Goal: Use online tool/utility: Use online tool/utility

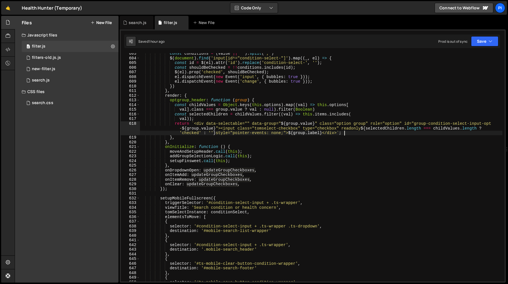
scroll to position [2835, 0]
click at [134, 23] on div "search.js" at bounding box center [138, 23] width 18 height 6
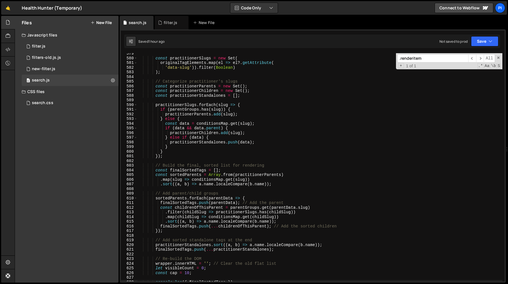
type textarea "}"
click at [192, 147] on div "const practitionerSlugs = new Set ( originalTagElements . map ( el => el ?. get…" at bounding box center [320, 169] width 365 height 237
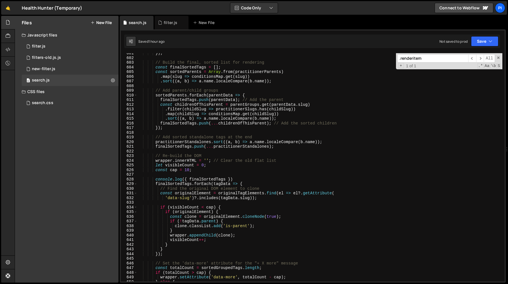
scroll to position [2810, 0]
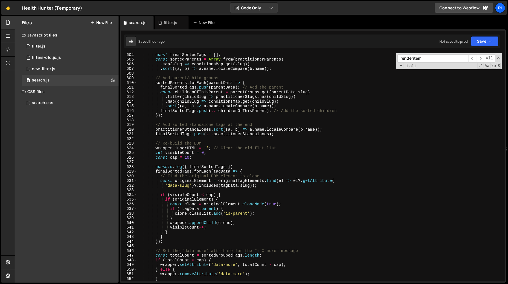
click at [204, 190] on div "const finalSortedTags = [ ] ; const sortedParents = Array . from ( practitioner…" at bounding box center [320, 170] width 365 height 237
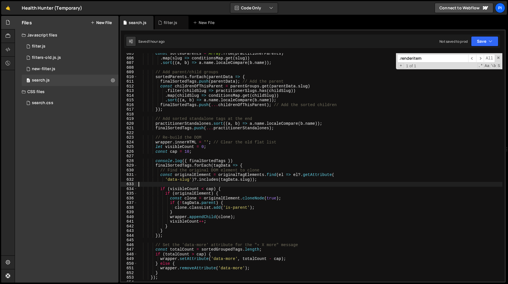
click at [196, 155] on div "const sortedParents = Array . from ( practitionerParents ) . map ( slug => cond…" at bounding box center [320, 169] width 365 height 237
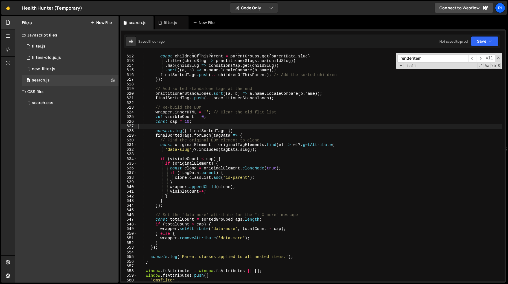
scroll to position [2852, 0]
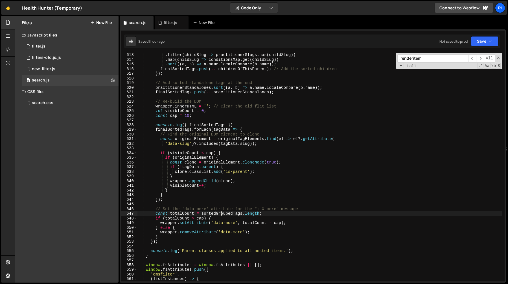
click at [220, 213] on div ". filter ( childSlug => practitionerSlugs . has ( childSlug )) . map ( childSlu…" at bounding box center [320, 171] width 365 height 237
paste textarea "finalSort"
click at [243, 188] on div ". filter ( childSlug => practitionerSlugs . has ( childSlug )) . map ( childSlu…" at bounding box center [320, 171] width 365 height 237
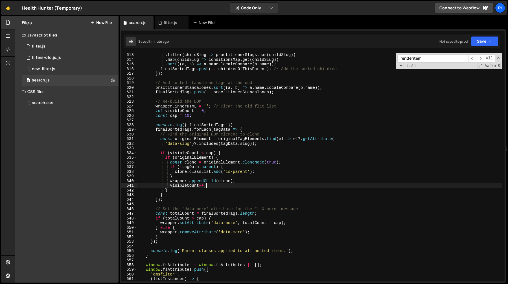
scroll to position [2860, 0]
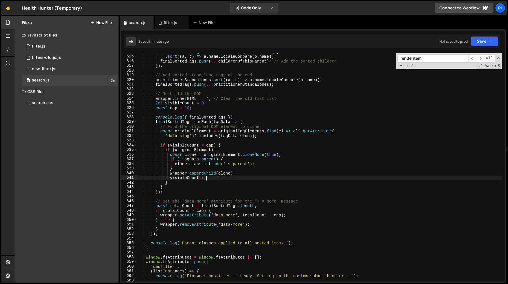
click at [168, 215] on div ". map ( childSlug => conditionsMap . get ( childSlug )) . sort (( a , b ) => a …" at bounding box center [320, 167] width 365 height 237
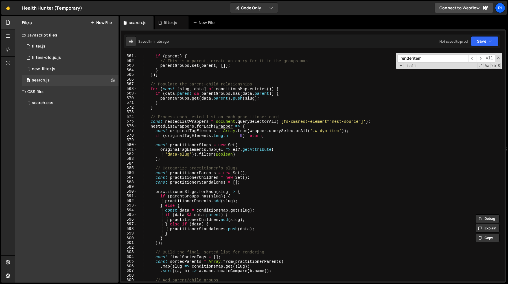
scroll to position [2615, 0]
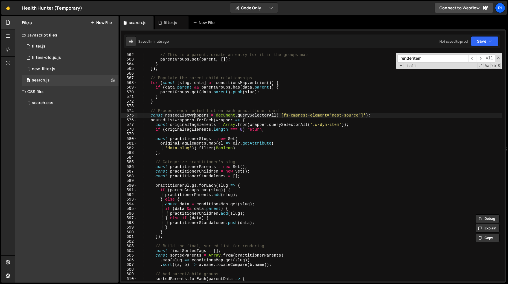
click at [195, 116] on div "// This is a parent, create an entry for it in the groups map parentGroups . se…" at bounding box center [320, 170] width 365 height 237
click at [282, 115] on div "// This is a parent, create an entry for it in the groups map parentGroups . se…" at bounding box center [320, 170] width 365 height 237
paste textarea "card_practitioner_wrap"
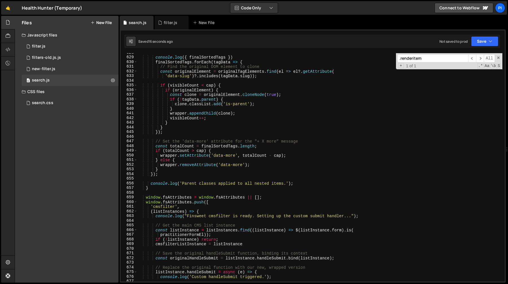
scroll to position [2925, 0]
click at [235, 166] on div "console . log ({ finalSortedTags }) finalSortedTags . forEach ( tagData => { //…" at bounding box center [320, 167] width 365 height 237
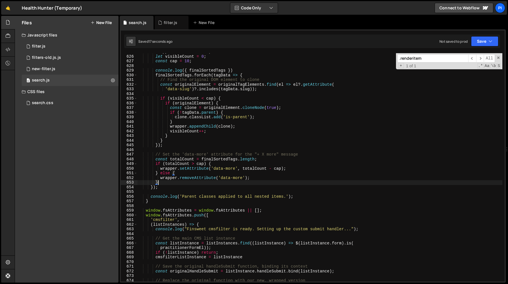
scroll to position [2873, 0]
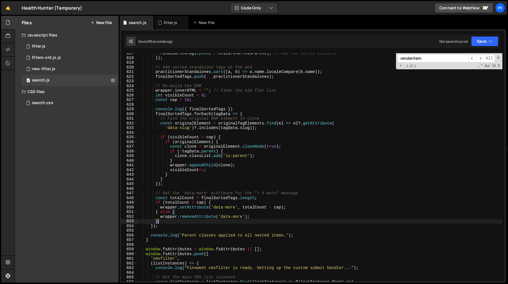
click at [255, 110] on div "finalSortedTags . push ( ... childrenOfThisParent ) ; // Add the sorted childre…" at bounding box center [320, 169] width 365 height 237
drag, startPoint x: 255, startPoint y: 110, endPoint x: 254, endPoint y: 107, distance: 3.4
click at [254, 107] on div "finalSortedTags . push ( ... childrenOfThisParent ) ; // Add the sorted childre…" at bounding box center [320, 169] width 365 height 237
click at [245, 109] on div "finalSortedTags . push ( ... childrenOfThisParent ) ; // Add the sorted childre…" at bounding box center [320, 169] width 365 height 237
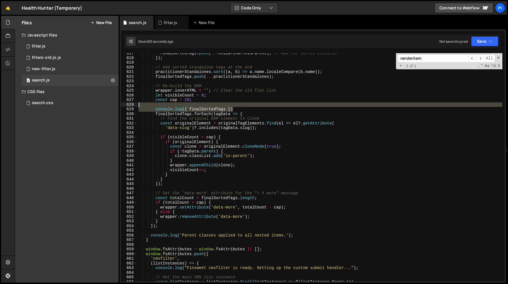
drag, startPoint x: 245, startPoint y: 109, endPoint x: 243, endPoint y: 105, distance: 3.9
click at [243, 105] on div "finalSortedTags . push ( ... childrenOfThisParent ) ; // Add the sorted childre…" at bounding box center [320, 169] width 365 height 237
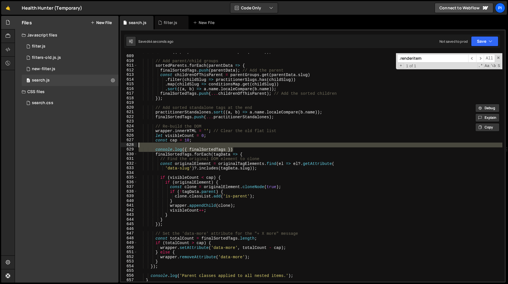
scroll to position [2827, 0]
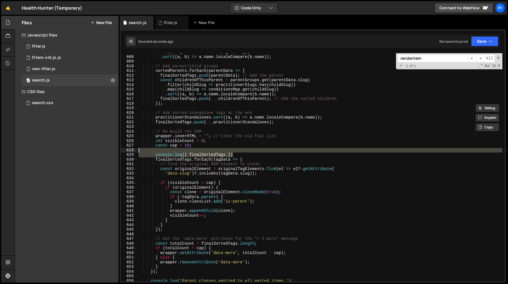
click at [178, 158] on div ". map ( slug => conditionsMap . get ( slug )) . sort (( a , b ) => a . name . l…" at bounding box center [320, 168] width 365 height 237
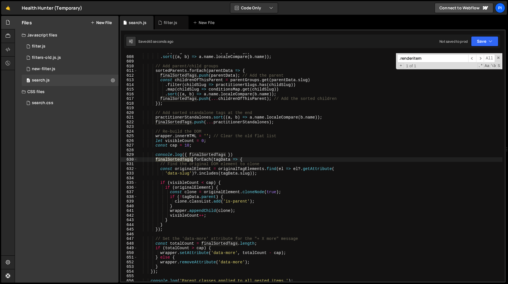
click at [178, 158] on div ". map ( slug => conditionsMap . get ( slug )) . sort (( a , b ) => a . name . l…" at bounding box center [320, 168] width 365 height 237
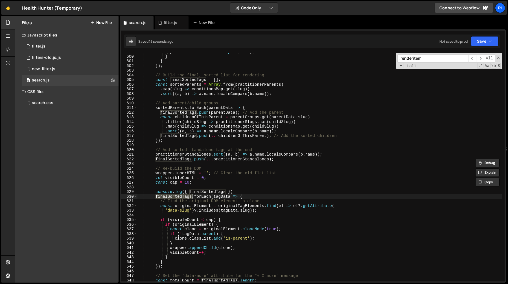
scroll to position [2790, 0]
click at [211, 191] on div "practitionerStandalones . push ( data ) ; } } }) ; // Build the final, sorted l…" at bounding box center [320, 167] width 365 height 237
type textarea "console.log({ finalSortedTags })"
click at [211, 191] on div "practitionerStandalones . push ( data ) ; } } }) ; // Build the final, sorted l…" at bounding box center [320, 167] width 365 height 237
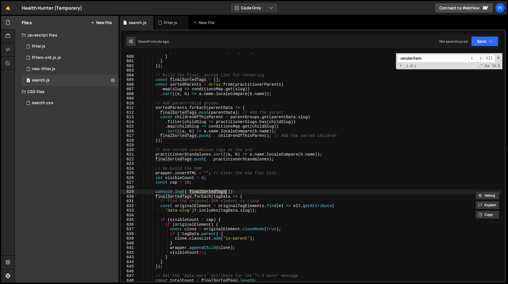
click at [213, 185] on div "practitionerStandalones . push ( data ) ; } } }) ; // Build the final, sorted l…" at bounding box center [320, 167] width 365 height 237
click at [209, 184] on div "practitionerStandalones . push ( data ) ; } } }) ; // Build the final, sorted l…" at bounding box center [320, 167] width 365 height 237
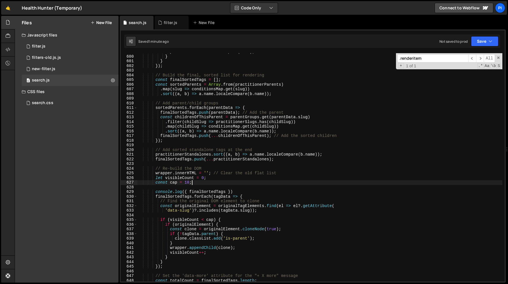
click at [156, 172] on div "practitionerStandalones . push ( data ) ; } } }) ; // Build the final, sorted l…" at bounding box center [320, 167] width 365 height 237
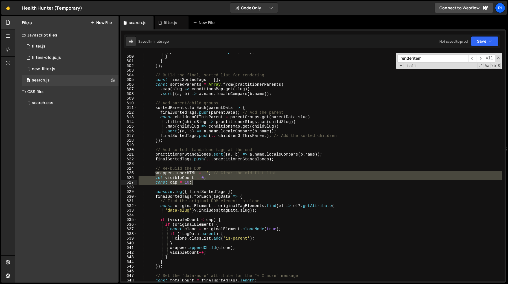
drag, startPoint x: 156, startPoint y: 172, endPoint x: 193, endPoint y: 181, distance: 38.0
click at [193, 181] on div "practitionerStandalones . push ( data ) ; } } }) ; // Build the final, sorted l…" at bounding box center [320, 167] width 365 height 237
click at [198, 183] on div "practitionerStandalones . push ( data ) ; } } }) ; // Build the final, sorted l…" at bounding box center [320, 167] width 365 height 228
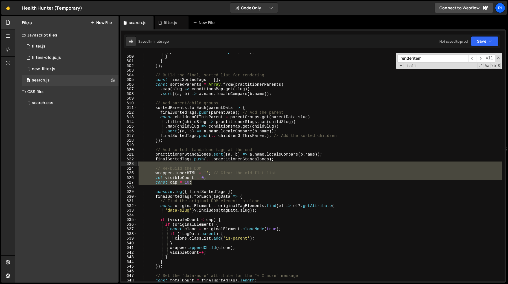
drag, startPoint x: 198, startPoint y: 183, endPoint x: 154, endPoint y: 163, distance: 47.8
click at [154, 163] on div "practitionerStandalones . push ( data ) ; } } }) ; // Build the final, sorted l…" at bounding box center [320, 167] width 365 height 237
type textarea "// Re-build the DOM"
click at [168, 164] on div "practitionerStandalones . push ( data ) ; } } }) ; // Build the final, sorted l…" at bounding box center [320, 167] width 365 height 228
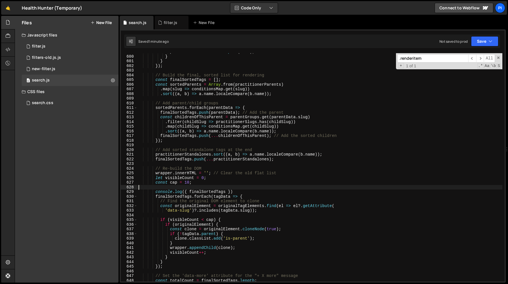
click at [208, 186] on div "practitionerStandalones . push ( data ) ; } } }) ; // Build the final, sorted l…" at bounding box center [320, 167] width 365 height 237
click at [205, 184] on div "practitionerStandalones . push ( data ) ; } } }) ; // Build the final, sorted l…" at bounding box center [320, 167] width 365 height 237
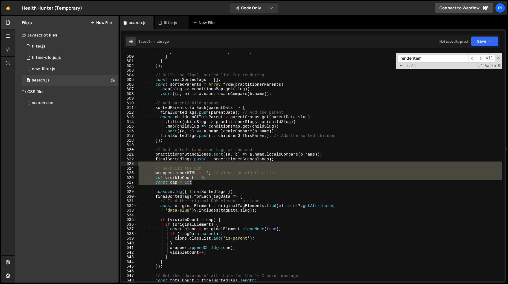
drag, startPoint x: 205, startPoint y: 184, endPoint x: 179, endPoint y: 165, distance: 31.7
click at [179, 165] on div "practitionerStandalones . push ( data ) ; } } }) ; // Build the final, sorted l…" at bounding box center [320, 167] width 365 height 237
type textarea "// Re-build the DOM"
click at [183, 164] on div "practitionerStandalones . push ( data ) ; } } }) ; // Build the final, sorted l…" at bounding box center [320, 167] width 365 height 228
drag, startPoint x: 183, startPoint y: 164, endPoint x: 196, endPoint y: 181, distance: 21.1
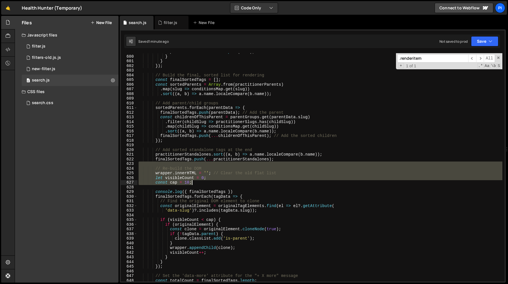
click at [196, 181] on div "practitionerStandalones . push ( data ) ; } } }) ; // Build the final, sorted l…" at bounding box center [320, 167] width 365 height 237
click at [201, 184] on div "practitionerStandalones . push ( data ) ; } } }) ; // Build the final, sorted l…" at bounding box center [320, 167] width 365 height 228
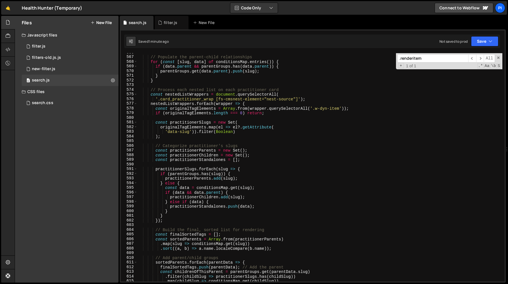
scroll to position [2633, 0]
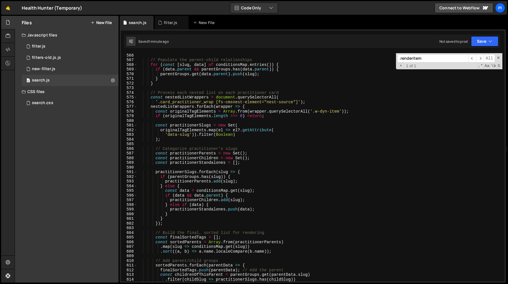
click at [228, 108] on div "// Populate the parent-child relationships for ( const [ slug , data ] of condi…" at bounding box center [320, 171] width 365 height 237
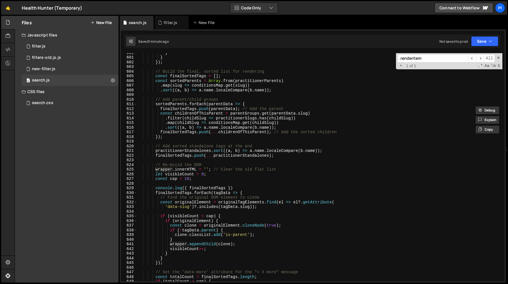
scroll to position [2796, 0]
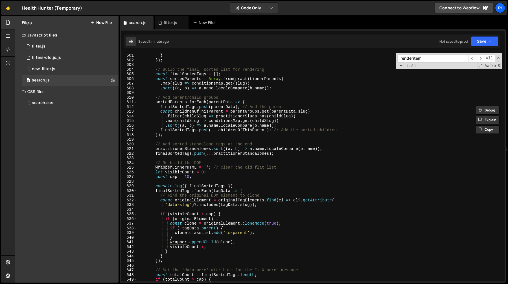
click at [188, 186] on div "} }) ; // Build the final, sorted list for rendering const finalSortedTags = [ …" at bounding box center [320, 171] width 365 height 237
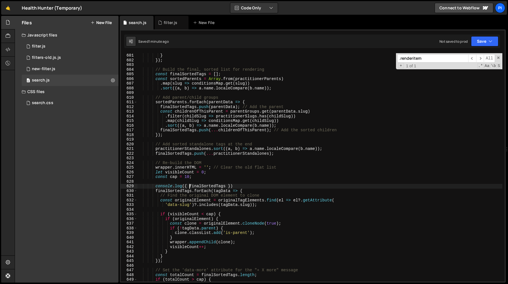
paste textarea "wrapper"
type textarea "console.log({ wrapper, finalSortedTags })"
click at [179, 159] on div "} }) ; // Build the final, sorted list for rendering const finalSortedTags = [ …" at bounding box center [320, 171] width 365 height 237
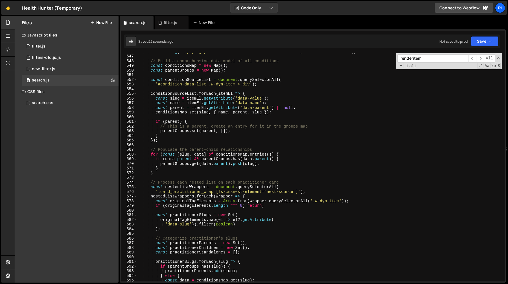
scroll to position [2540, 0]
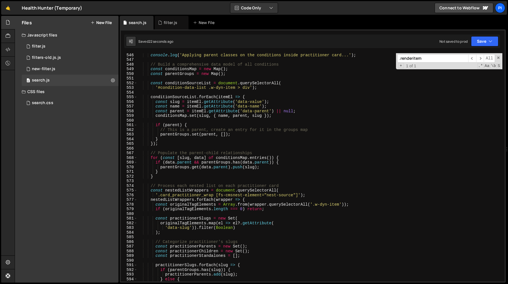
click at [184, 191] on div "console . log ( 'Applying parent classes on the conditions inside practitioner …" at bounding box center [320, 171] width 365 height 237
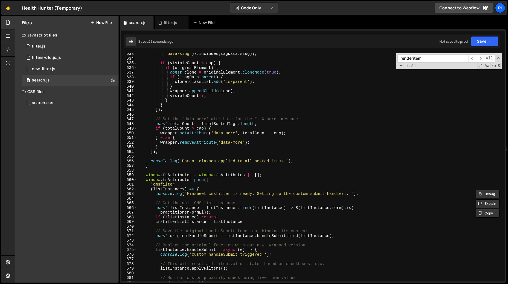
scroll to position [3025, 0]
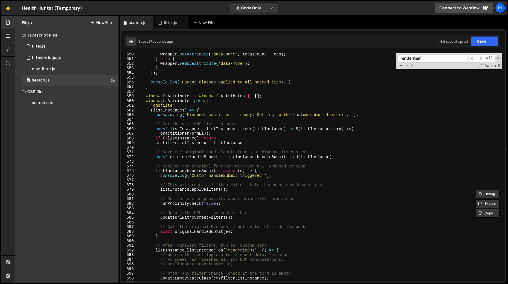
click at [180, 128] on div "wrapper . setAttribute ( 'data-more' , totalCount - cap ) ; } else { wrapper . …" at bounding box center [320, 170] width 365 height 237
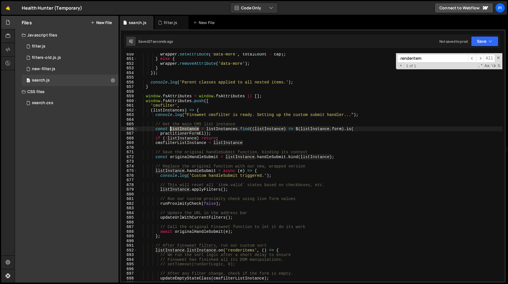
click at [180, 128] on div "wrapper . setAttribute ( 'data-more' , totalCount - cap ) ; } else { wrapper . …" at bounding box center [320, 170] width 365 height 237
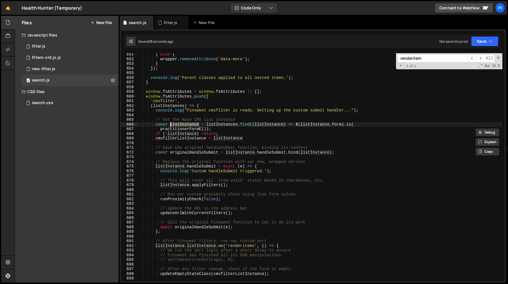
scroll to position [3031, 0]
click at [199, 136] on div "} else { wrapper . removeAttribute ( 'data-more' ) ; } }) ; console . log ( 'Pa…" at bounding box center [320, 169] width 365 height 237
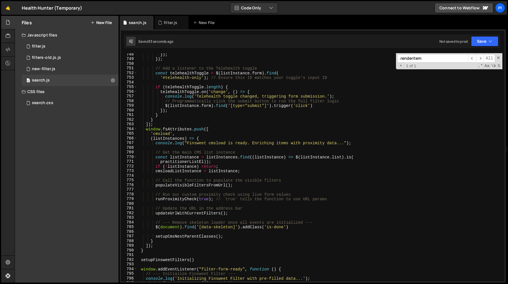
scroll to position [3485, 0]
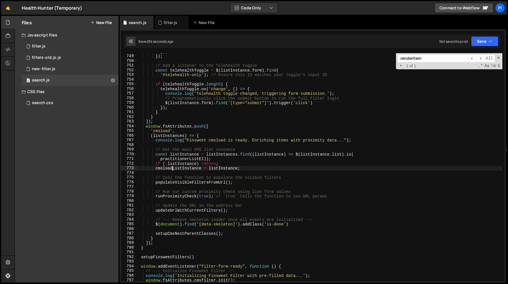
click at [172, 168] on div "}) ; }) ; // Add a listener to the Telehealth toggle const telehealthToggle = $…" at bounding box center [320, 167] width 365 height 237
type textarea "cmsloadListInstance = listInstance;"
click at [172, 168] on div "}) ; }) ; // Add a listener to the Telehealth toggle const telehealthToggle = $…" at bounding box center [320, 167] width 365 height 237
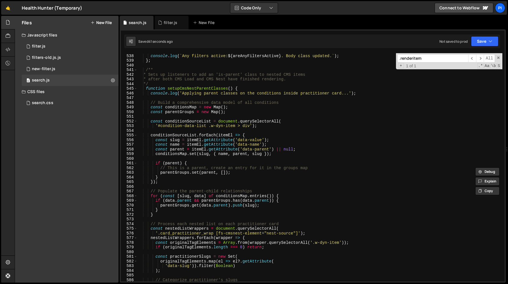
scroll to position [2501, 0]
click at [232, 96] on div "console . log ( ` Any filters active: ${ areAnyFiltersActive } . Body class upd…" at bounding box center [320, 167] width 365 height 237
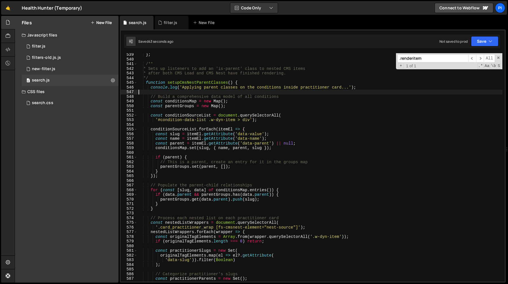
scroll to position [2518, 0]
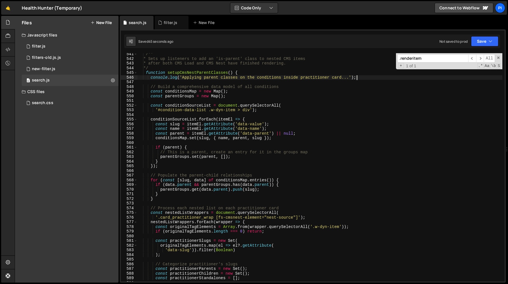
click at [366, 76] on div "/** * Sets up listeners to add an 'is-parent' class to nested CMS items * after…" at bounding box center [320, 170] width 365 height 237
type textarea "console.log('Applying parent classes on the conditions inside practitioner card…"
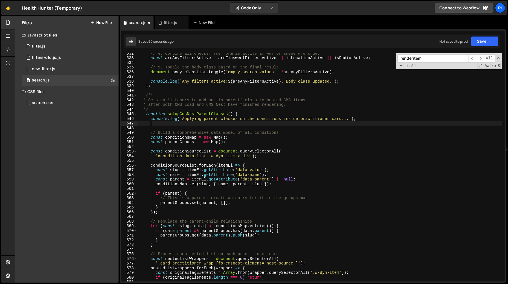
scroll to position [0, 1]
type textarea "console.log('Applying parent classes on the conditions inside practitioner card…"
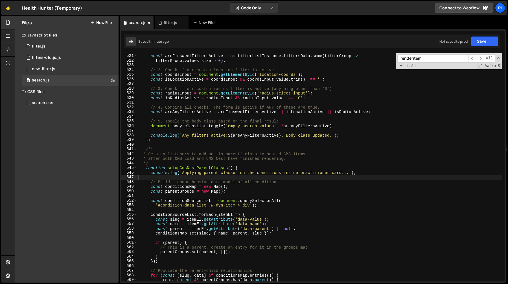
scroll to position [2431, 0]
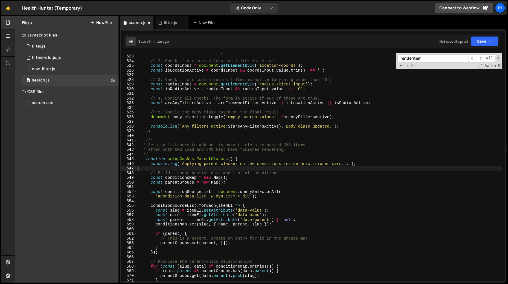
click at [248, 160] on div "filterGroup . values . size > 0 ) ; // 2. Check if our custom location filter i…" at bounding box center [320, 167] width 365 height 237
type textarea "function setupCmsNestParentClasses() {"
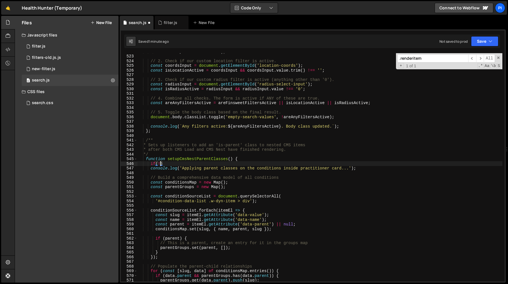
scroll to position [0, 1]
paste textarea "cmsloadListInstance)"
click at [186, 164] on div "filterGroup . values . size > 0 ) ; // 2. Check if our custom location filter i…" at bounding box center [320, 167] width 365 height 237
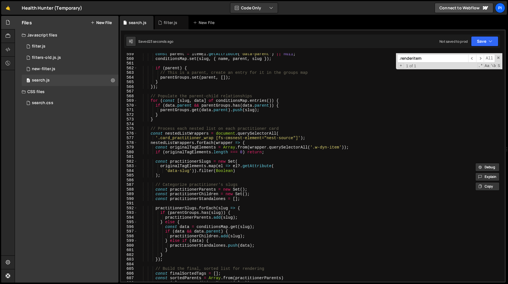
scroll to position [2629, 0]
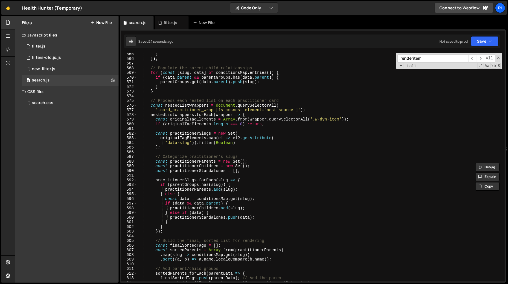
click at [150, 106] on div "} }) ; // Populate the parent-child relationships for ( const [ slug , data ] o…" at bounding box center [320, 170] width 365 height 237
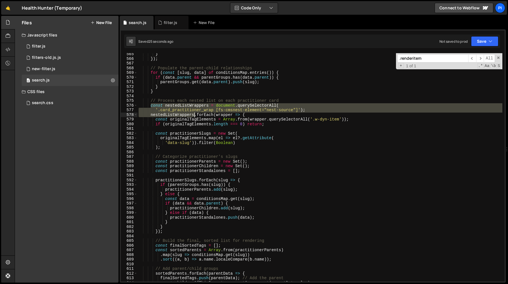
click at [194, 116] on div "} }) ; // Populate the parent-child relationships for ( const [ slug , data ] o…" at bounding box center [320, 170] width 365 height 237
paste textarea "cmsloadListInstance"
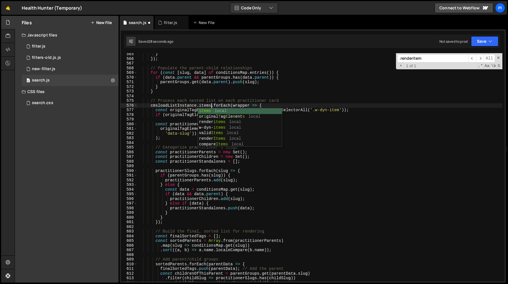
scroll to position [0, 5]
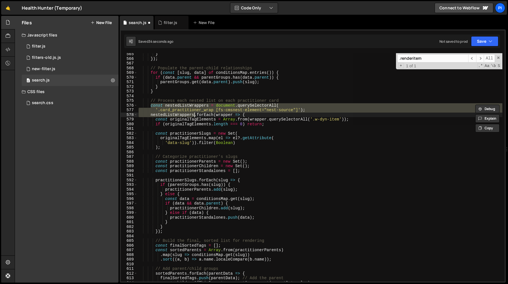
click at [176, 113] on div "} }) ; // Populate the parent-child relationships for ( const [ slug , data ] o…" at bounding box center [320, 167] width 365 height 228
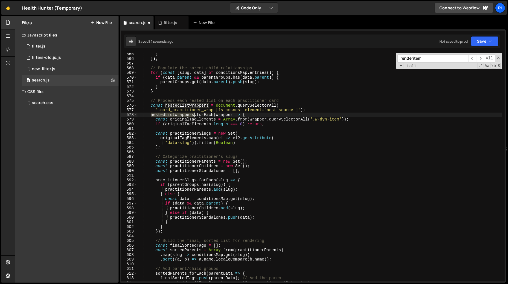
click at [176, 113] on div "} }) ; // Populate the parent-child relationships for ( const [ slug , data ] o…" at bounding box center [320, 170] width 365 height 237
paste textarea "cmsloadListInstance"
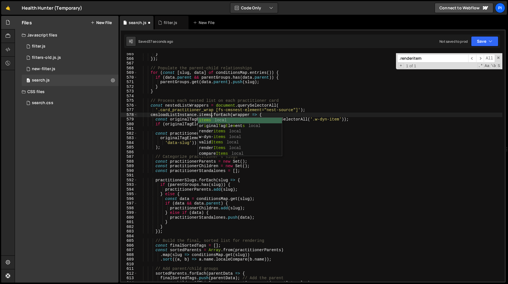
click at [267, 114] on div "} }) ; // Populate the parent-child relationships for ( const [ slug , data ] o…" at bounding box center [320, 170] width 365 height 237
click at [236, 115] on div "} }) ; // Populate the parent-child relationships for ( const [ slug , data ] o…" at bounding box center [320, 170] width 365 height 237
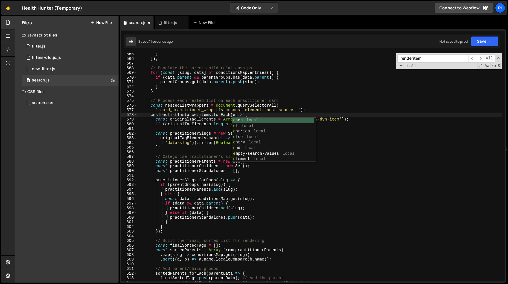
scroll to position [0, 7]
click at [263, 114] on div "} }) ; // Populate the parent-child relationships for ( const [ slug , data ] o…" at bounding box center [320, 170] width 365 height 237
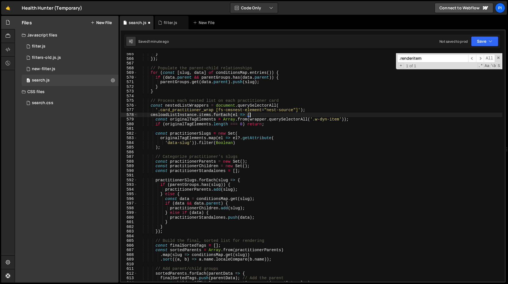
click at [312, 110] on div "} }) ; // Populate the parent-child relationships for ( const [ slug , data ] o…" at bounding box center [320, 170] width 365 height 237
click at [257, 117] on div "} }) ; // Populate the parent-child relationships for ( const [ slug , data ] o…" at bounding box center [320, 170] width 365 height 237
click at [259, 115] on div "} }) ; // Populate the parent-child relationships for ( const [ slug , data ] o…" at bounding box center [320, 170] width 365 height 237
type textarea "cmsloadListInstance.items.forEach(el => {"
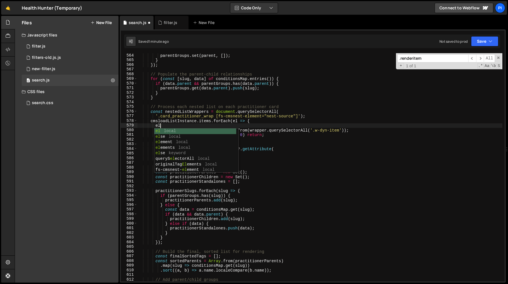
scroll to position [0, 1]
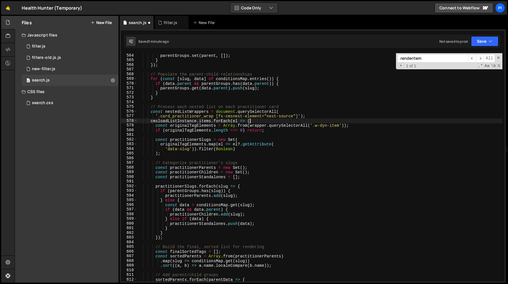
type textarea "cmsloadListInstance.items.forEach(el => {"
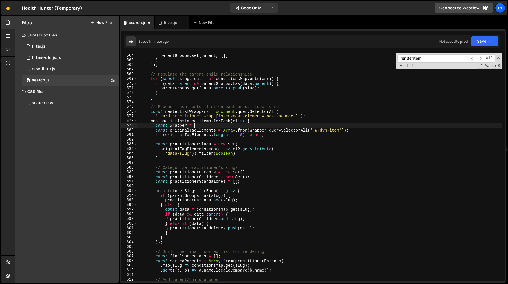
scroll to position [0, 4]
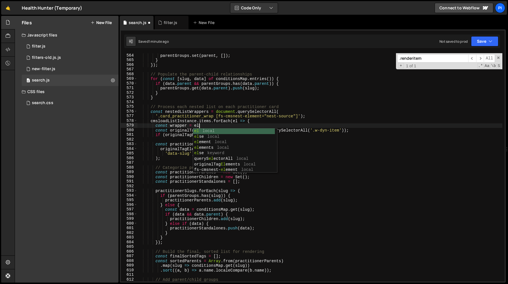
click at [236, 113] on div "parentGroups . set ( parent , [ ]) ; } }) ; // Populate the parent-child relati…" at bounding box center [320, 171] width 365 height 237
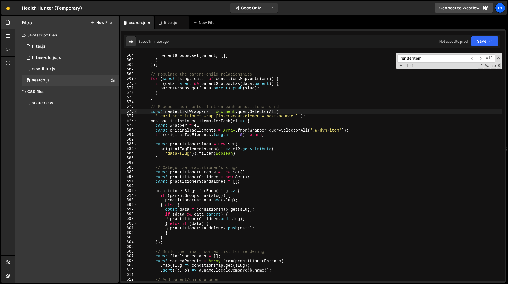
click at [311, 116] on div "parentGroups . set ( parent , [ ]) ; } }) ; // Populate the parent-child relati…" at bounding box center [320, 171] width 365 height 237
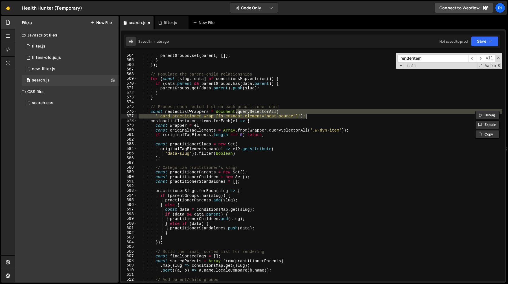
click at [208, 126] on div "parentGroups . set ( parent , [ ]) ; } }) ; // Populate the parent-child relati…" at bounding box center [320, 171] width 365 height 237
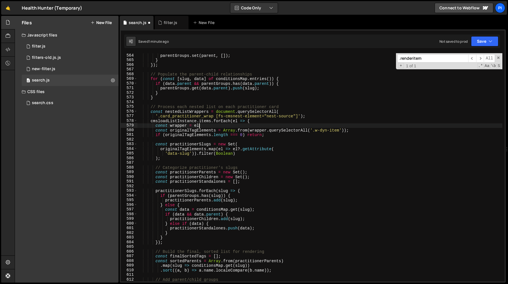
paste textarea "'.card_practitioner_wrap [fs-cmsnest-element="nest-source"]');"
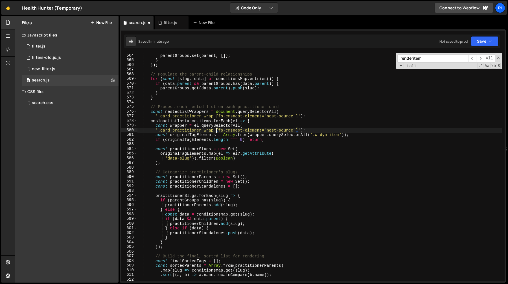
click at [216, 131] on div "parentGroups . set ( parent , [ ]) ; } }) ; // Populate the parent-child relati…" at bounding box center [320, 171] width 365 height 237
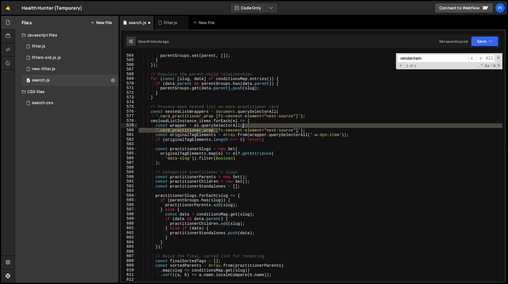
click at [249, 126] on div "parentGroups . set ( parent , [ ]) ; } }) ; // Populate the parent-child relati…" at bounding box center [320, 171] width 365 height 237
click at [215, 131] on div "parentGroups . set ( parent , [ ]) ; } }) ; // Populate the parent-child relati…" at bounding box center [320, 167] width 365 height 228
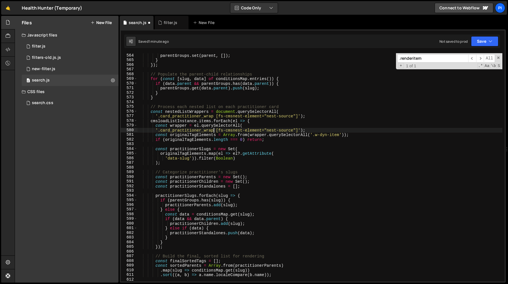
click at [217, 131] on div "parentGroups . set ( parent , [ ]) ; } }) ; // Populate the parent-child relati…" at bounding box center [320, 171] width 365 height 237
click at [159, 131] on div "parentGroups . set ( parent , [ ]) ; } }) ; // Populate the parent-child relati…" at bounding box center [320, 171] width 365 height 237
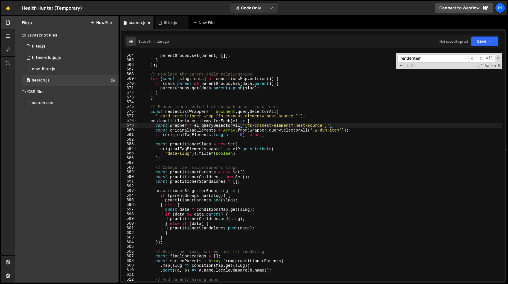
click at [313, 117] on div "parentGroups . set ( parent , [ ]) ; } }) ; // Populate the parent-child relati…" at bounding box center [320, 171] width 365 height 237
click at [149, 111] on div "parentGroups . set ( parent , [ ]) ; } }) ; // Populate the parent-child relati…" at bounding box center [320, 171] width 365 height 237
type textarea "const nestedListWrappers = document.querySelectorAll( '.card_practitioner_wrap …"
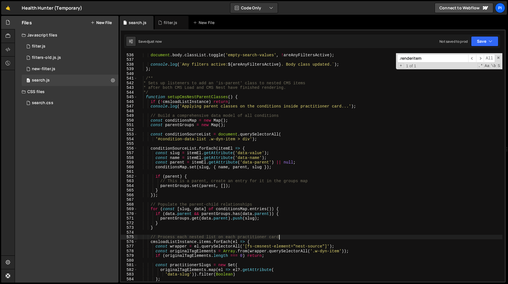
scroll to position [2493, 0]
click at [178, 135] on div "document . body . classList . toggle ( 'empty-search-values' , ! areAnyFiltersA…" at bounding box center [320, 171] width 365 height 237
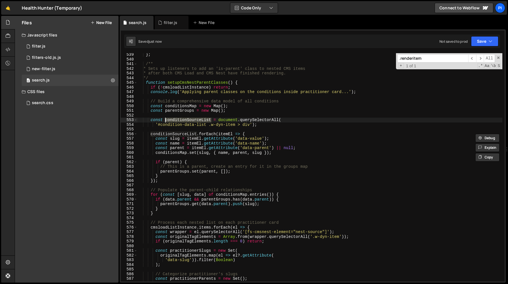
scroll to position [2520, 0]
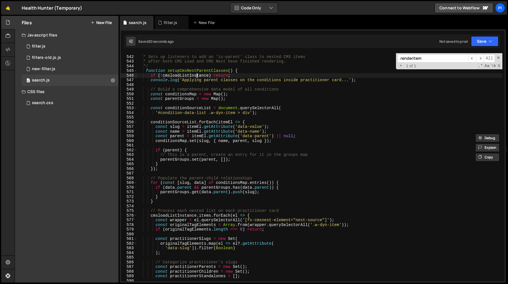
click at [198, 73] on div "/** * Sets up listeners to add an 'is-parent' class to nested CMS items * after…" at bounding box center [320, 168] width 365 height 237
type textarea "if (!cmsloadListInstance) return;"
click at [198, 73] on div "/** * Sets up listeners to add an 'is-parent' class to nested CMS items * after…" at bounding box center [320, 168] width 365 height 237
type input "cmsloadListInstance"
type textarea "function setupCmsNestParentClasses() {"
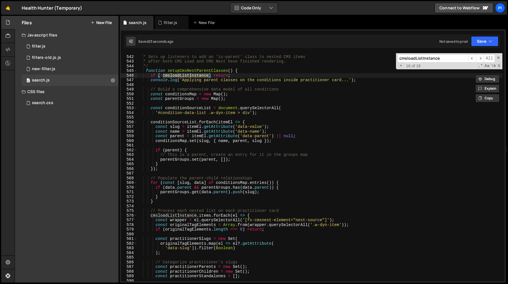
click at [190, 71] on div "/** * Sets up listeners to add an 'is-parent' class to nested CMS items * after…" at bounding box center [320, 168] width 365 height 237
type input "setupCmsNestParentClasses"
click at [482, 56] on span "​" at bounding box center [480, 58] width 8 height 8
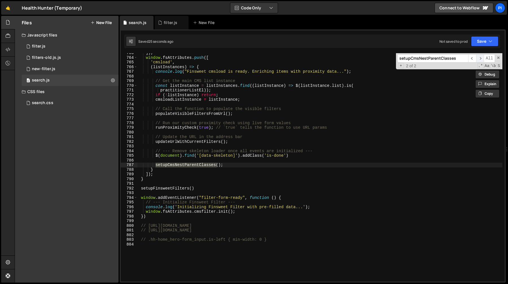
scroll to position [3553, 0]
click at [482, 57] on span "​" at bounding box center [480, 58] width 8 height 8
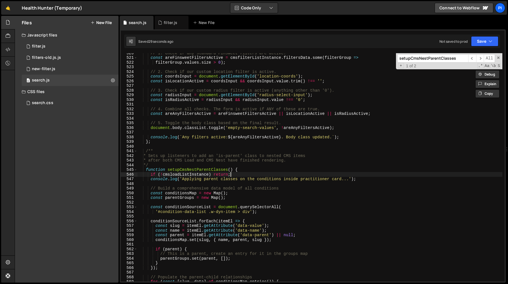
click at [247, 175] on div "// 1. Check if any standard Finsweet filters are active. const areFinsweetFilte…" at bounding box center [320, 169] width 365 height 237
click at [261, 169] on div "// 1. Check if any standard Finsweet filters are active. const areFinsweetFilte…" at bounding box center [320, 169] width 365 height 237
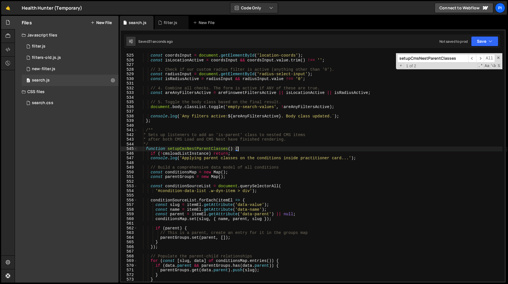
scroll to position [2443, 0]
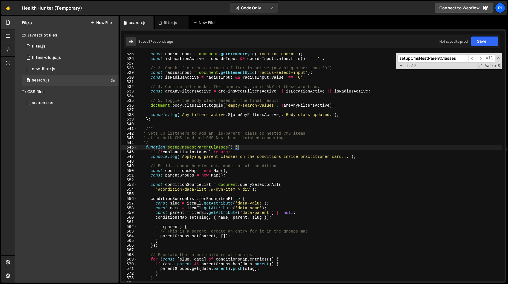
click at [240, 175] on div "const coordsInput = document . getElementById ( 'location-coords' ) ; const isL…" at bounding box center [320, 170] width 365 height 237
type textarea "const parentGroups = new Map();"
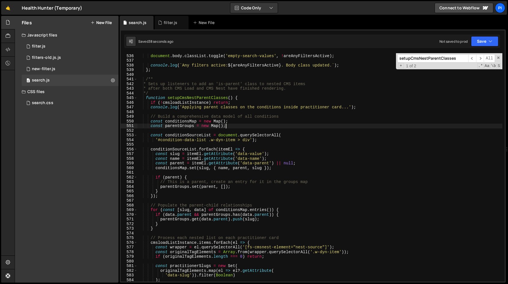
scroll to position [2505, 0]
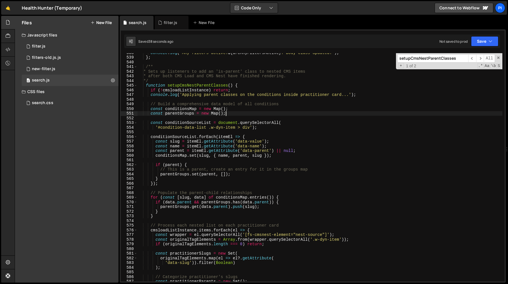
click at [185, 221] on div "console . log ( ` Any filters active: ${ areAnyFiltersActive } . Body class upd…" at bounding box center [320, 168] width 365 height 237
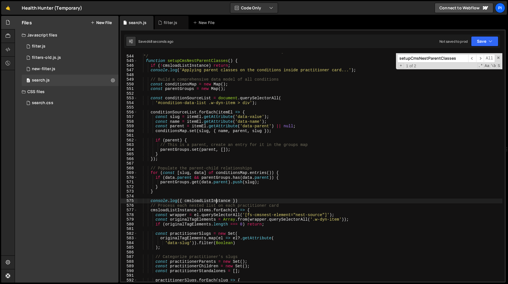
scroll to position [2537, 0]
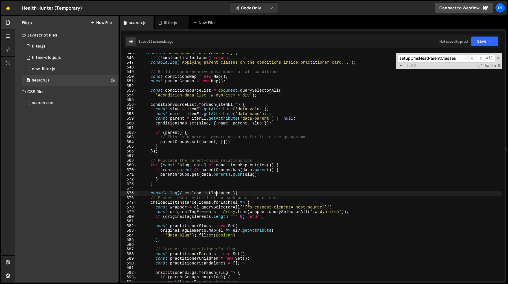
click at [234, 203] on div "function setupCmsNestParentClasses ( ) { if ( ! cmsloadListInstance ) return ; …" at bounding box center [320, 169] width 365 height 237
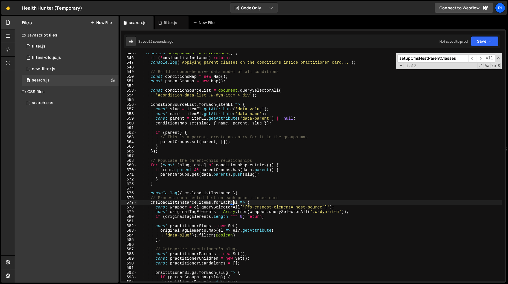
click at [234, 203] on div "function setupCmsNestParentClasses ( ) { if ( ! cmsloadListInstance ) return ; …" at bounding box center [320, 169] width 365 height 237
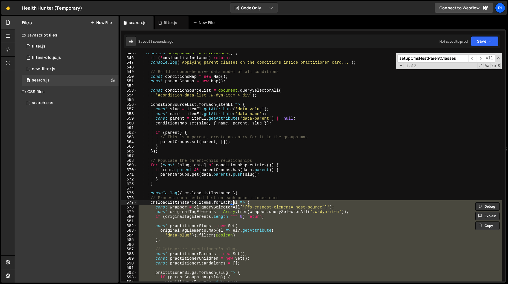
click at [236, 202] on div "function setupCmsNestParentClasses ( ) { if ( ! cmsloadListInstance ) return ; …" at bounding box center [320, 167] width 365 height 228
click at [236, 202] on div "function setupCmsNestParentClasses ( ) { if ( ! cmsloadListInstance ) return ; …" at bounding box center [320, 169] width 365 height 237
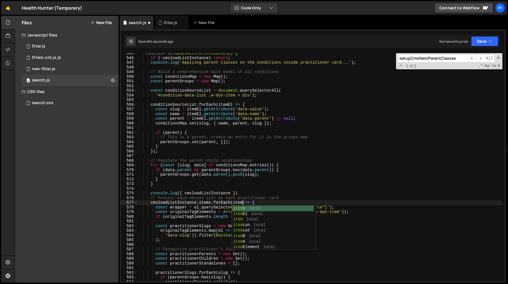
scroll to position [0, 7]
click at [196, 207] on div "function setupCmsNestParentClasses ( ) { if ( ! cmsloadListInstance ) return ; …" at bounding box center [320, 169] width 365 height 237
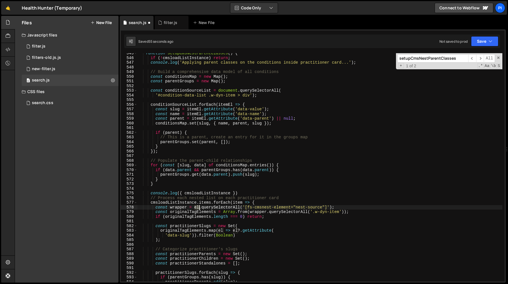
click at [196, 207] on div "function setupCmsNestParentClasses ( ) { if ( ! cmsloadListInstance ) return ; …" at bounding box center [320, 169] width 365 height 237
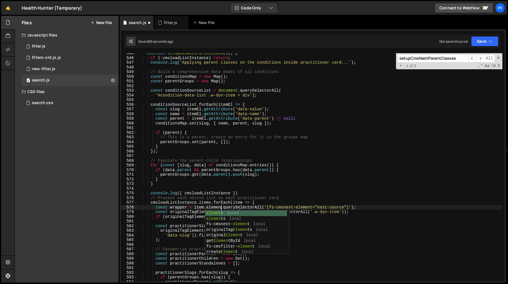
scroll to position [0, 6]
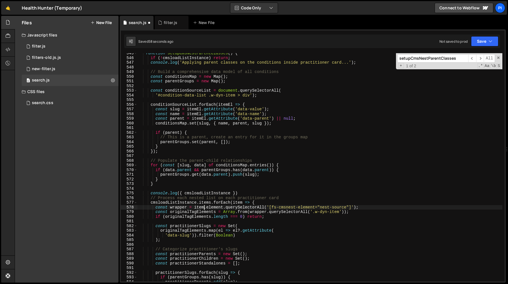
click at [204, 208] on div "function setupCmsNestParentClasses ( ) { if ( ! cmsloadListInstance ) return ; …" at bounding box center [320, 169] width 365 height 237
type textarea "const wrapper = item?.element?.querySelectorAll('[fs-cmsnest-element="nest-sour…"
click at [372, 205] on div "function setupCmsNestParentClasses ( ) { if ( ! cmsloadListInstance ) return ; …" at bounding box center [320, 169] width 365 height 237
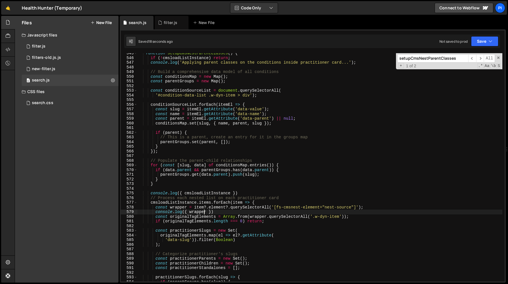
scroll to position [2556, 0]
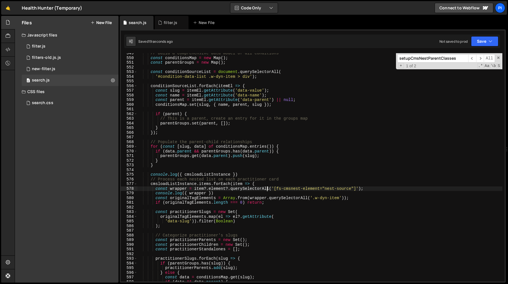
click at [268, 188] on div "// Build a comprehensive data model of all conditions const conditionsMap = new…" at bounding box center [320, 169] width 365 height 237
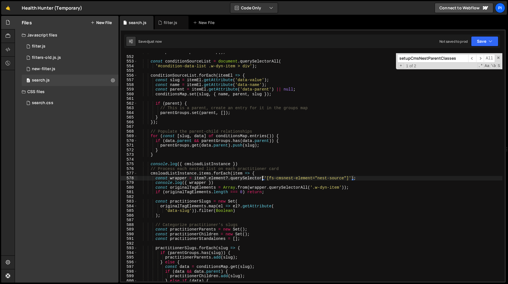
scroll to position [2567, 0]
click at [363, 177] on div "const conditionSourceList = document . querySelectorAll ( '#condition-data-list…" at bounding box center [320, 171] width 365 height 237
type textarea "console.log({ wrapper })"
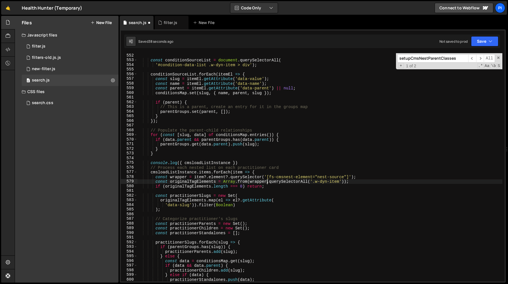
scroll to position [0, 9]
click at [369, 177] on div "const conditionSourceList = document . querySelectorAll ( '#condition-data-list…" at bounding box center [320, 171] width 365 height 237
click at [346, 182] on div "const conditionSourceList = document . querySelectorAll ( '#condition-data-list…" at bounding box center [320, 171] width 365 height 237
click at [224, 182] on div "const conditionSourceList = document . querySelectorAll ( '#condition-data-list…" at bounding box center [320, 171] width 365 height 237
click at [183, 178] on div "const conditionSourceList = document . querySelectorAll ( '#condition-data-list…" at bounding box center [320, 171] width 365 height 237
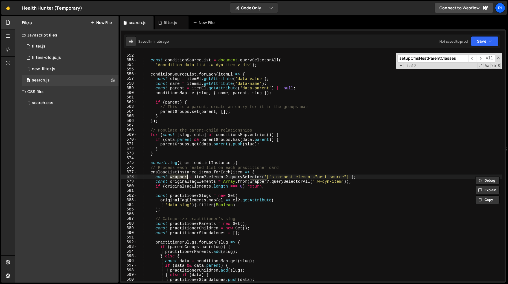
click at [183, 178] on div "const conditionSourceList = document . querySelectorAll ( '#condition-data-list…" at bounding box center [320, 171] width 365 height 237
click at [277, 182] on div "const conditionSourceList = document . querySelectorAll ( '#condition-data-list…" at bounding box center [320, 171] width 365 height 237
click at [347, 180] on div "const conditionSourceList = document . querySelectorAll ( '#condition-data-list…" at bounding box center [320, 171] width 365 height 237
click at [292, 187] on div "const conditionSourceList = document . querySelectorAll ( '#condition-data-list…" at bounding box center [320, 171] width 365 height 237
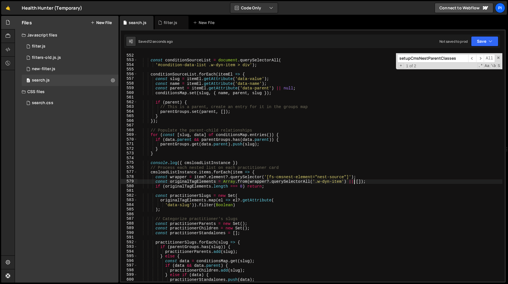
scroll to position [0, 8]
click at [383, 179] on div "const conditionSourceList = document . querySelectorAll ( '#condition-data-list…" at bounding box center [320, 171] width 365 height 237
click at [258, 162] on div "const conditionSourceList = document . querySelectorAll ( '#condition-data-list…" at bounding box center [320, 171] width 365 height 237
type textarea "console.log({ cmsloadListInstance })"
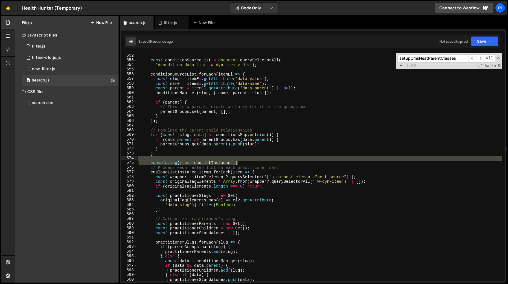
scroll to position [0, 0]
click at [257, 160] on div "const conditionSourceList = document . querySelectorAll ( '#condition-data-list…" at bounding box center [320, 171] width 365 height 237
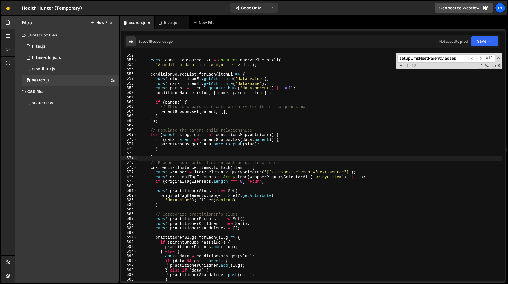
click at [281, 189] on div "const conditionSourceList = document . querySelectorAll ( '#condition-data-list…" at bounding box center [320, 171] width 365 height 237
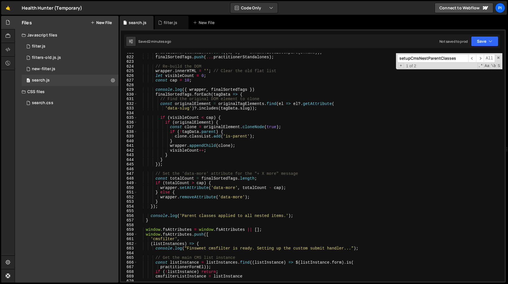
scroll to position [2866, 0]
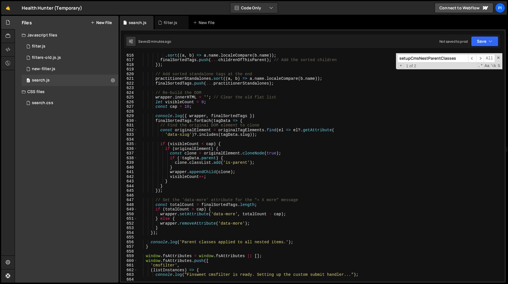
click at [264, 115] on div ". sort (( a , b ) => a . name . localeCompare ( b . name )) ; finalSortedTags .…" at bounding box center [320, 171] width 365 height 237
click at [262, 110] on div ". sort (( a , b ) => a . name . localeCompare ( b . name )) ; finalSortedTags .…" at bounding box center [320, 171] width 365 height 237
type textarea "console.log({ wrapper, finalSortedTags })"
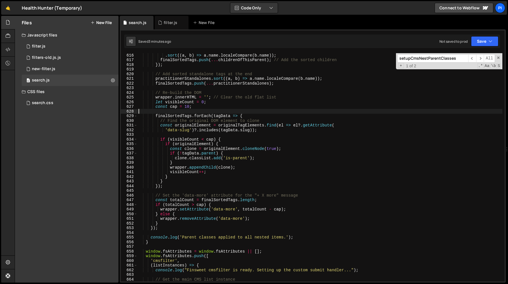
click at [206, 106] on div ". sort (( a , b ) => a . name . localeCompare ( b . name )) ; finalSortedTags .…" at bounding box center [320, 171] width 365 height 237
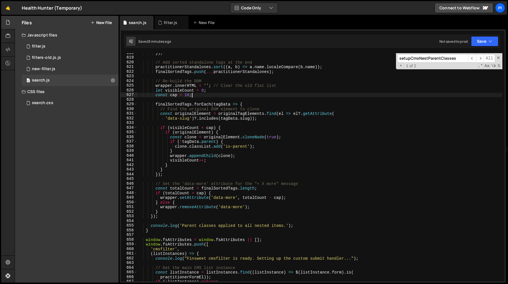
scroll to position [2872, 0]
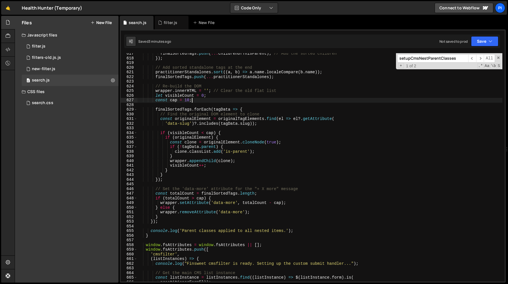
click at [179, 174] on div "finalSortedTags . push ( ... childrenOfThisParent ) ; // Add the sorted childre…" at bounding box center [320, 169] width 365 height 237
type textarea "} else {}"
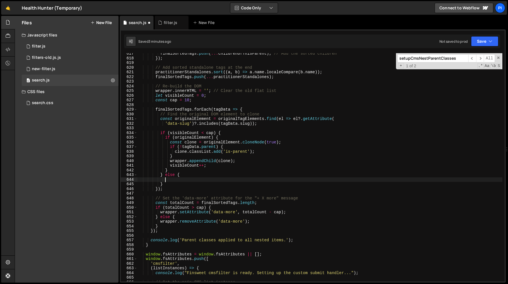
scroll to position [0, 1]
click at [167, 139] on div "finalSortedTags . push ( ... childrenOfThisParent ) ; // Add the sorted childre…" at bounding box center [320, 169] width 365 height 237
click at [165, 138] on div "finalSortedTags . push ( ... childrenOfThisParent ) ; // Add the sorted childre…" at bounding box center [320, 169] width 365 height 237
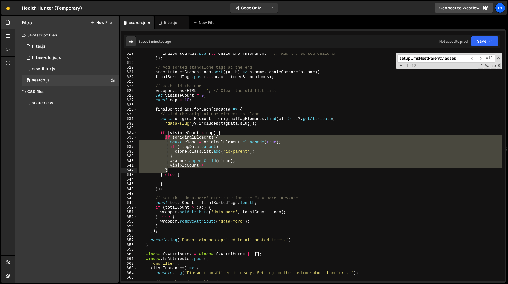
click at [176, 169] on div "finalSortedTags . push ( ... childrenOfThisParent ) ; // Add the sorted childre…" at bounding box center [320, 169] width 365 height 237
type textarea "visibleCount++; }"
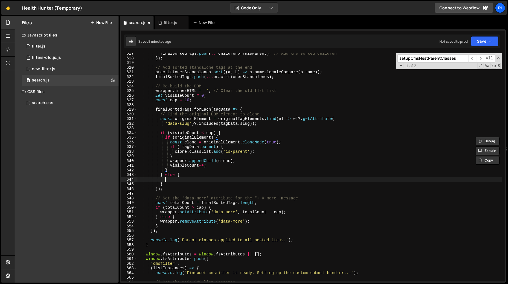
click at [174, 180] on div "finalSortedTags . push ( ... childrenOfThisParent ) ; // Add the sorted childre…" at bounding box center [320, 169] width 365 height 237
paste textarea "}"
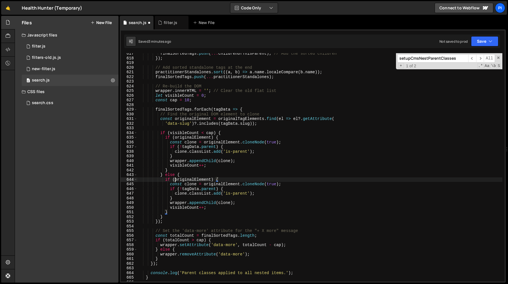
click at [175, 180] on div "finalSortedTags . push ( ... childrenOfThisParent ) ; // Add the sorted childre…" at bounding box center [320, 169] width 365 height 237
click at [226, 180] on div "finalSortedTags . push ( ... childrenOfThisParent ) ; // Add the sorted childre…" at bounding box center [320, 169] width 365 height 237
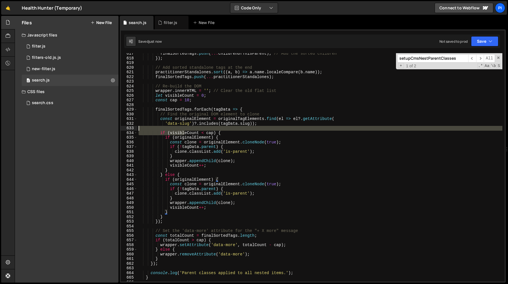
click at [186, 130] on div "finalSortedTags . push ( ... childrenOfThisParent ) ; // Add the sorted childre…" at bounding box center [320, 169] width 365 height 237
click at [186, 141] on div "finalSortedTags . push ( ... childrenOfThisParent ) ; // Add the sorted childre…" at bounding box center [320, 169] width 365 height 237
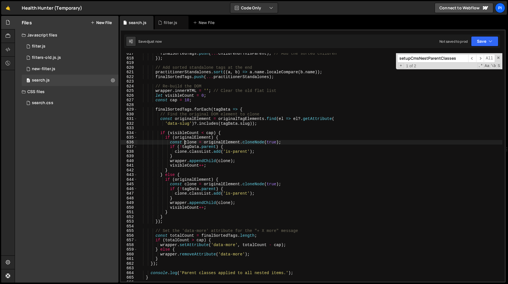
click at [213, 149] on div "finalSortedTags . push ( ... childrenOfThisParent ) ; // Add the sorted childre…" at bounding box center [320, 169] width 365 height 237
click at [202, 183] on div "finalSortedTags . push ( ... childrenOfThisParent ) ; // Add the sorted childre…" at bounding box center [320, 169] width 365 height 237
click at [201, 197] on div "finalSortedTags . push ( ... childrenOfThisParent ) ; // Add the sorted childre…" at bounding box center [320, 169] width 365 height 237
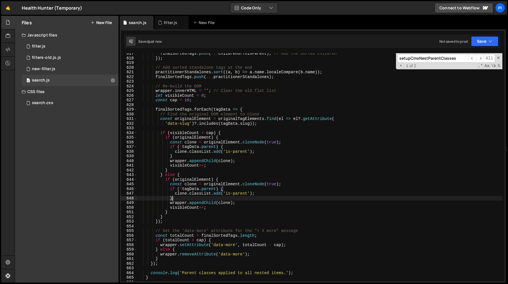
click at [232, 179] on div "finalSortedTags . push ( ... childrenOfThisParent ) ; // Add the sorted childre…" at bounding box center [320, 169] width 365 height 237
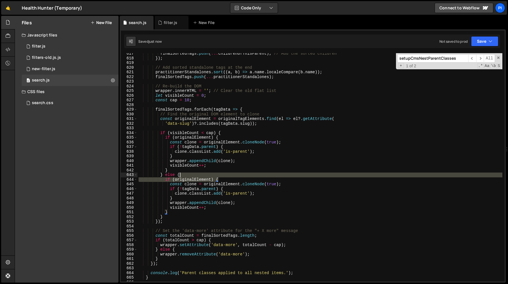
click at [225, 173] on div "finalSortedTags . push ( ... childrenOfThisParent ) ; // Add the sorted childre…" at bounding box center [320, 169] width 365 height 237
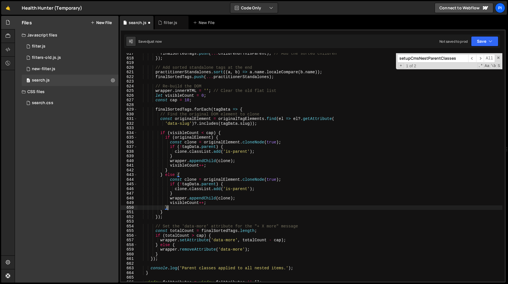
click at [180, 207] on div "finalSortedTags . push ( ... childrenOfThisParent ) ; // Add the sorted childre…" at bounding box center [320, 169] width 365 height 237
click at [217, 207] on div "finalSortedTags . push ( ... childrenOfThisParent ) ; // Add the sorted childre…" at bounding box center [320, 169] width 365 height 237
click at [217, 205] on div "finalSortedTags . push ( ... childrenOfThisParent ) ; // Add the sorted childre…" at bounding box center [320, 169] width 365 height 237
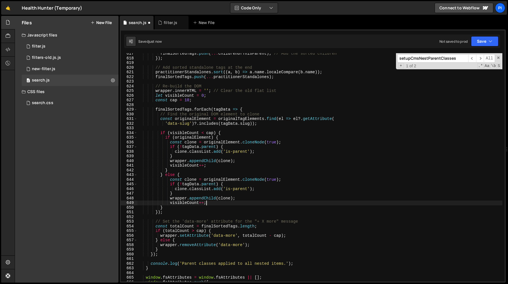
click at [240, 198] on div "finalSortedTags . push ( ... childrenOfThisParent ) ; // Add the sorted childre…" at bounding box center [320, 169] width 365 height 237
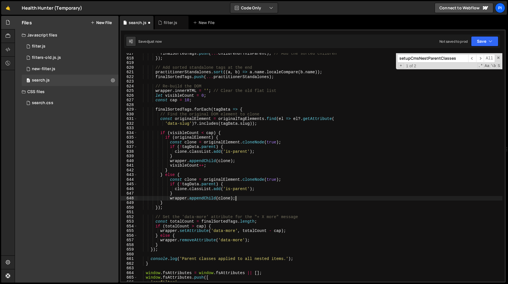
click at [178, 168] on div "finalSortedTags . push ( ... childrenOfThisParent ) ; // Add the sorted childre…" at bounding box center [320, 169] width 365 height 237
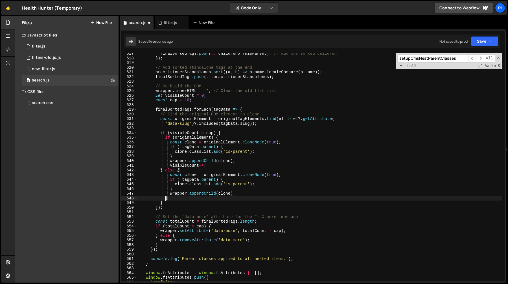
click at [194, 139] on div "finalSortedTags . push ( ... childrenOfThisParent ) ; // Add the sorted childre…" at bounding box center [320, 169] width 365 height 237
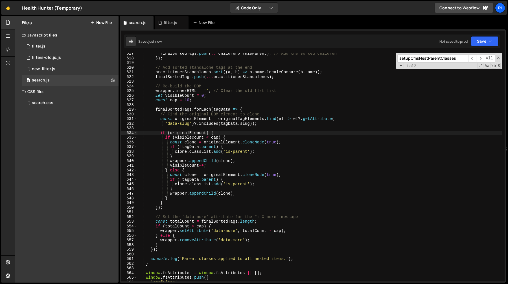
click at [231, 132] on div "finalSortedTags . push ( ... childrenOfThisParent ) ; // Add the sorted childre…" at bounding box center [320, 169] width 365 height 237
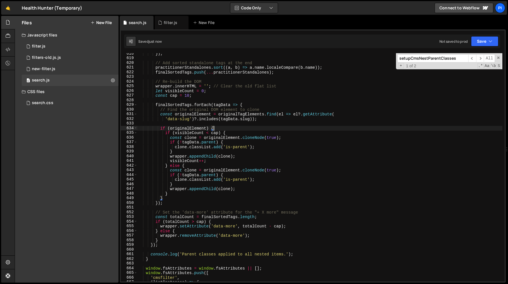
click at [232, 132] on div "}) ; // Add sorted standalone tags at the end practitionerStandalones . sort ((…" at bounding box center [320, 169] width 365 height 237
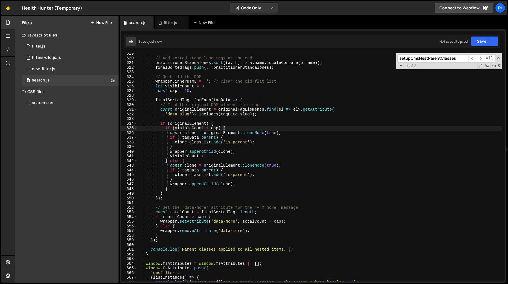
scroll to position [2881, 0]
click at [205, 173] on div "// Add sorted standalone tags at the end practitionerStandalones . sort (( a , …" at bounding box center [320, 169] width 365 height 237
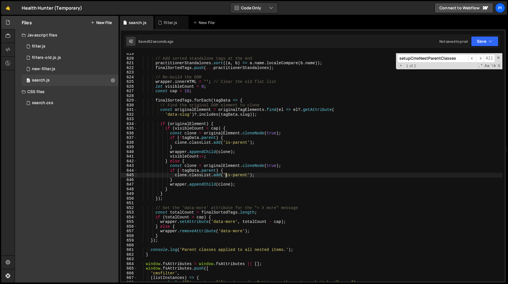
click at [226, 176] on div "// Add sorted standalone tags at the end practitionerStandalones . sort (( a , …" at bounding box center [320, 169] width 365 height 237
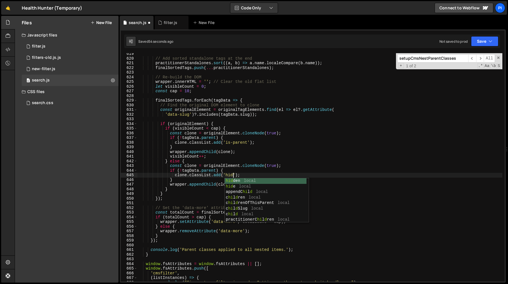
scroll to position [0, 6]
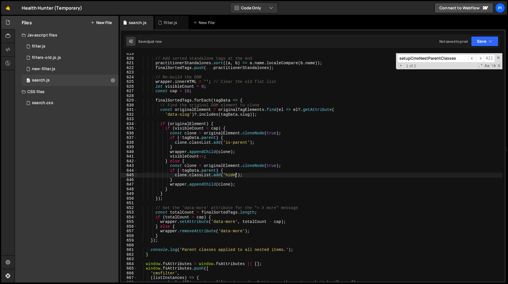
click at [249, 176] on div "// Add sorted standalone tags at the end practitionerStandalones . sort (( a , …" at bounding box center [320, 169] width 365 height 237
type textarea "clone.classList.add('hide');"
click at [160, 20] on icon at bounding box center [160, 23] width 4 height 6
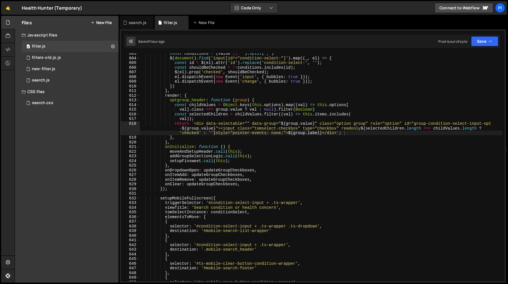
type textarea "render: {"
click at [224, 97] on div "const conditions = ( value || '' ) . split ( ',' ) $ ( document ) . find ( 'inp…" at bounding box center [321, 169] width 363 height 237
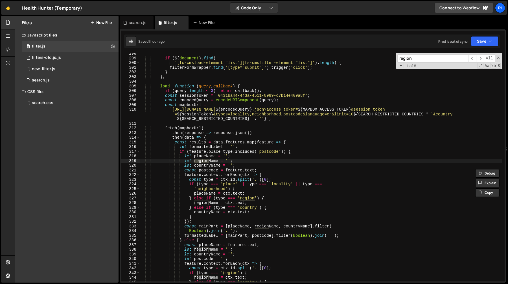
scroll to position [1403, 0]
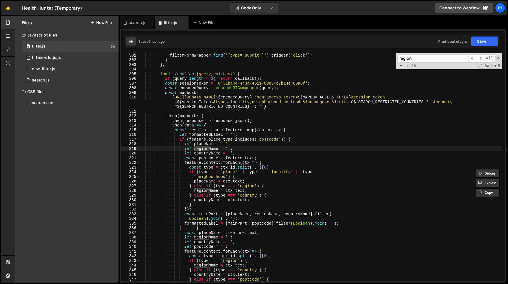
type input "region"
click at [207, 144] on div "filterFormWrapper . find ( '[type="submit"]' ) . trigger ( 'click' ) ; } } , lo…" at bounding box center [321, 171] width 363 height 237
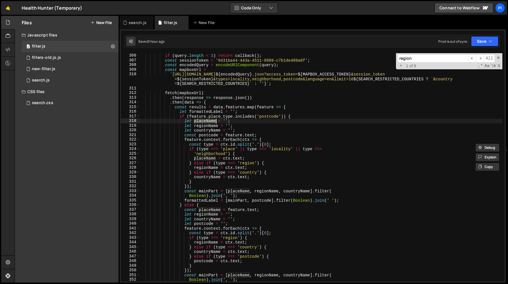
scroll to position [1432, 0]
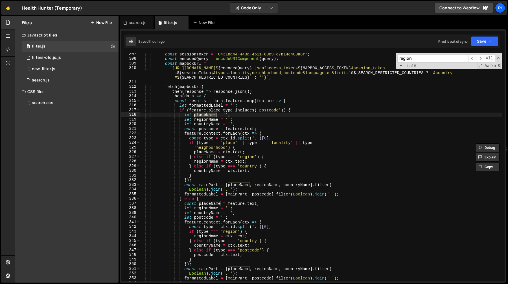
click at [200, 143] on div "const sessionToken = '0431ba44-443a-4511-8989-c7b14e409a8f' ; const encodedQuer…" at bounding box center [321, 170] width 363 height 237
click at [245, 142] on div "const sessionToken = '0431ba44-443a-4511-8989-c7b14e409a8f' ; const encodedQuer…" at bounding box center [321, 170] width 363 height 237
click at [201, 152] on div "const sessionToken = '0431ba44-443a-4511-8989-c7b14e409a8f' ; const encodedQuer…" at bounding box center [321, 170] width 363 height 237
click at [249, 152] on div "const sessionToken = '0431ba44-443a-4511-8989-c7b14e409a8f' ; const encodedQuer…" at bounding box center [321, 170] width 363 height 237
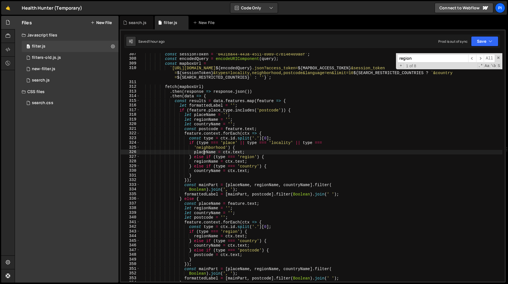
click at [203, 151] on div "const sessionToken = '0431ba44-443a-4511-8989-c7b14e409a8f' ; const encodedQuer…" at bounding box center [321, 170] width 363 height 237
paste textarea "placeName"
type textarea "if (!placeName) placeName = ctx.text;"
